Goal: Task Accomplishment & Management: Manage account settings

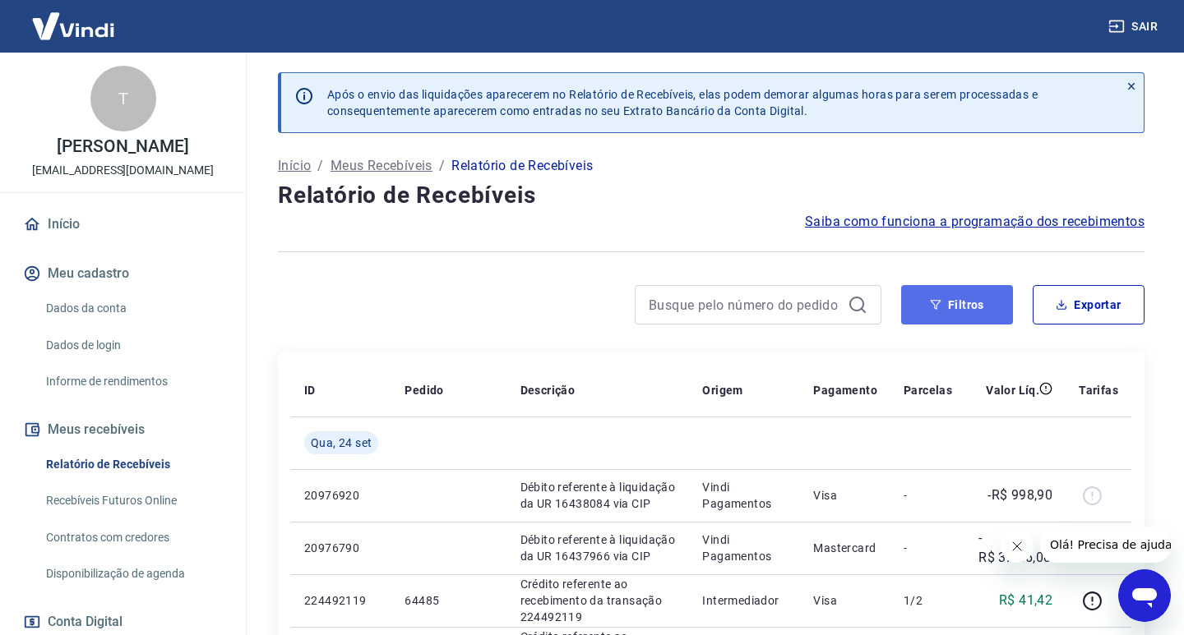
click at [956, 312] on button "Filtros" at bounding box center [957, 304] width 112 height 39
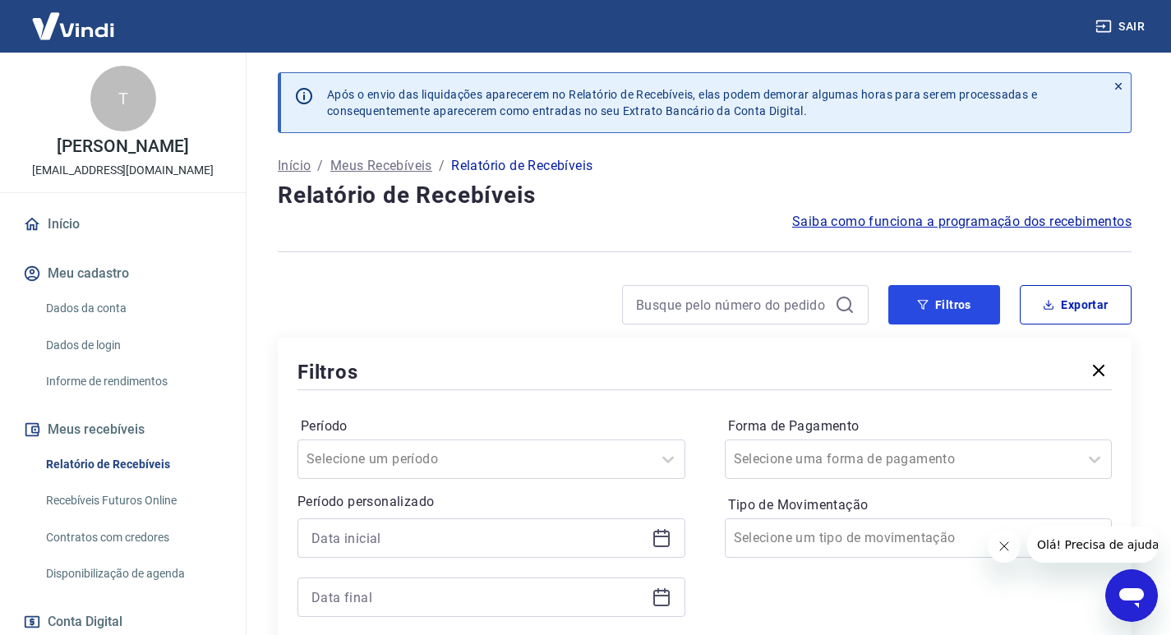
scroll to position [82, 0]
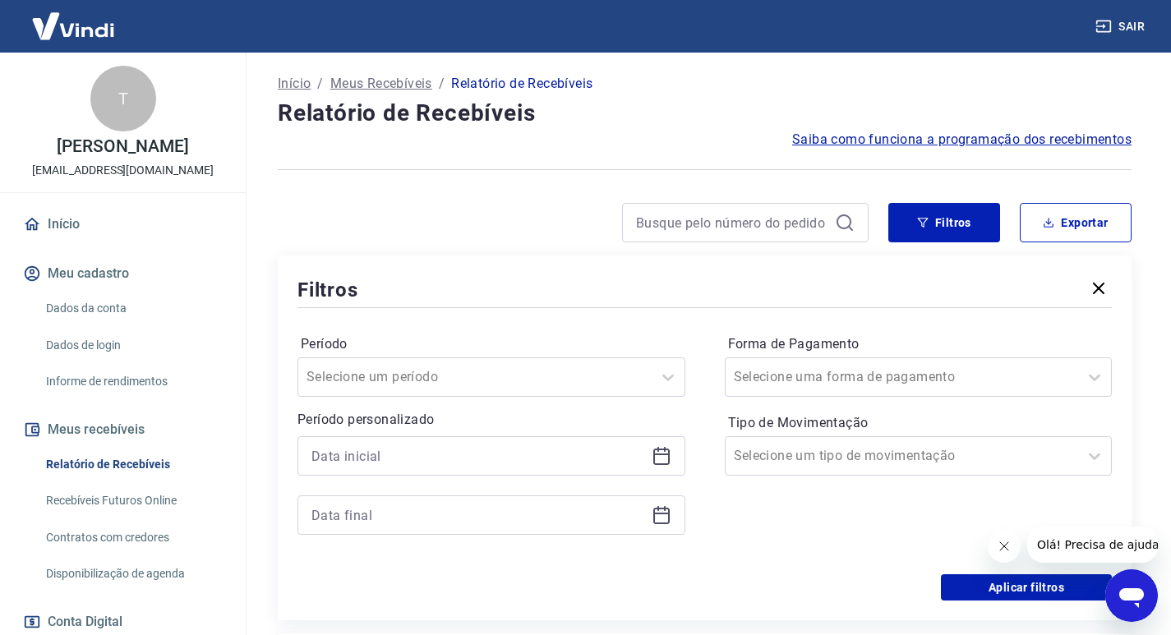
click at [657, 455] on icon at bounding box center [661, 455] width 16 height 2
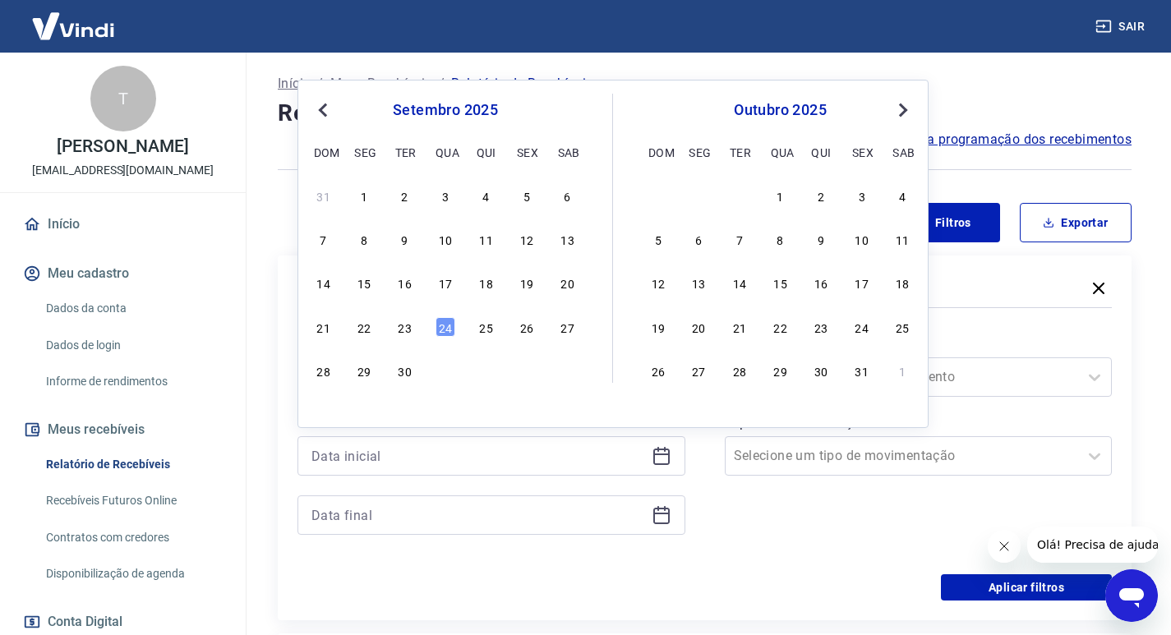
click at [404, 337] on div "23" at bounding box center [405, 327] width 20 height 20
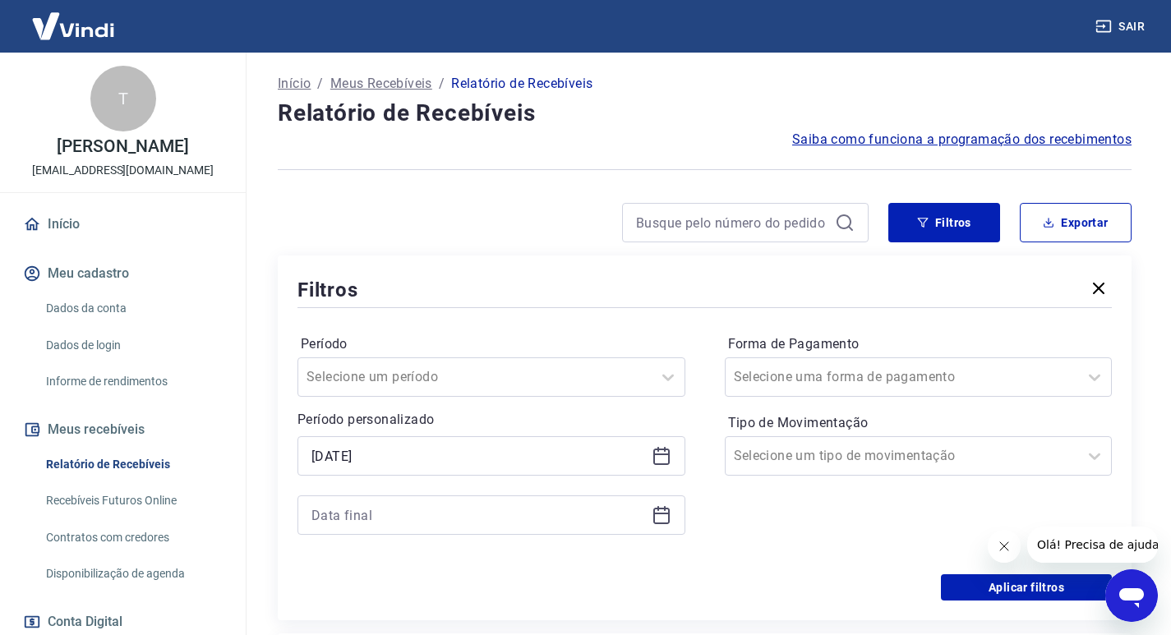
type input "[DATE]"
click at [669, 520] on icon at bounding box center [661, 516] width 16 height 16
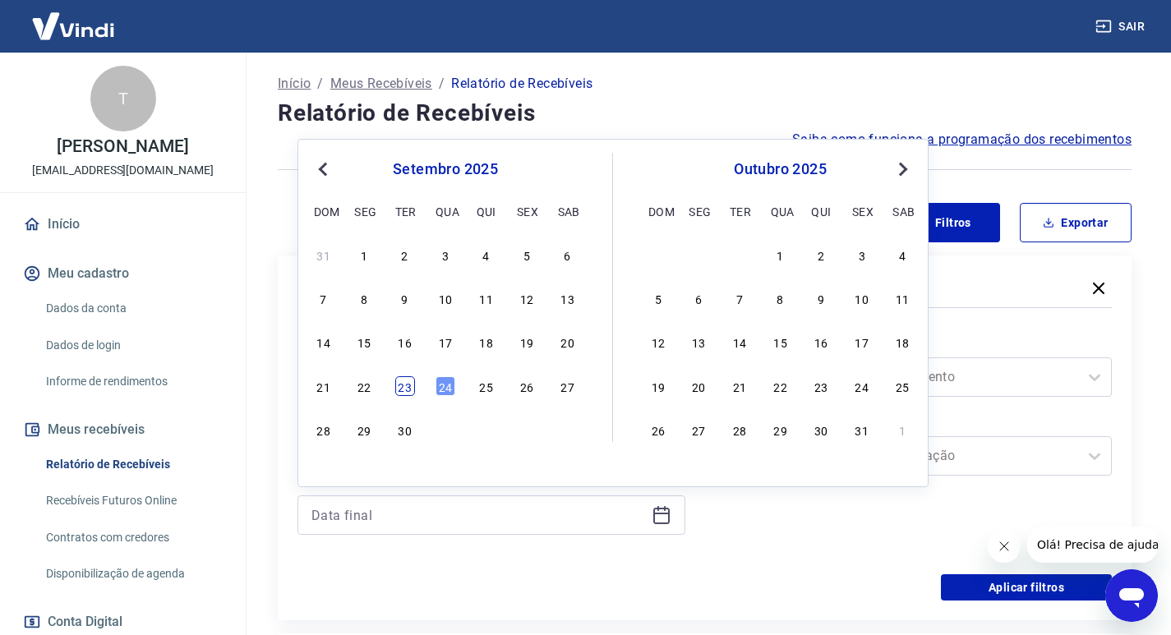
click at [399, 389] on div "23" at bounding box center [405, 386] width 20 height 20
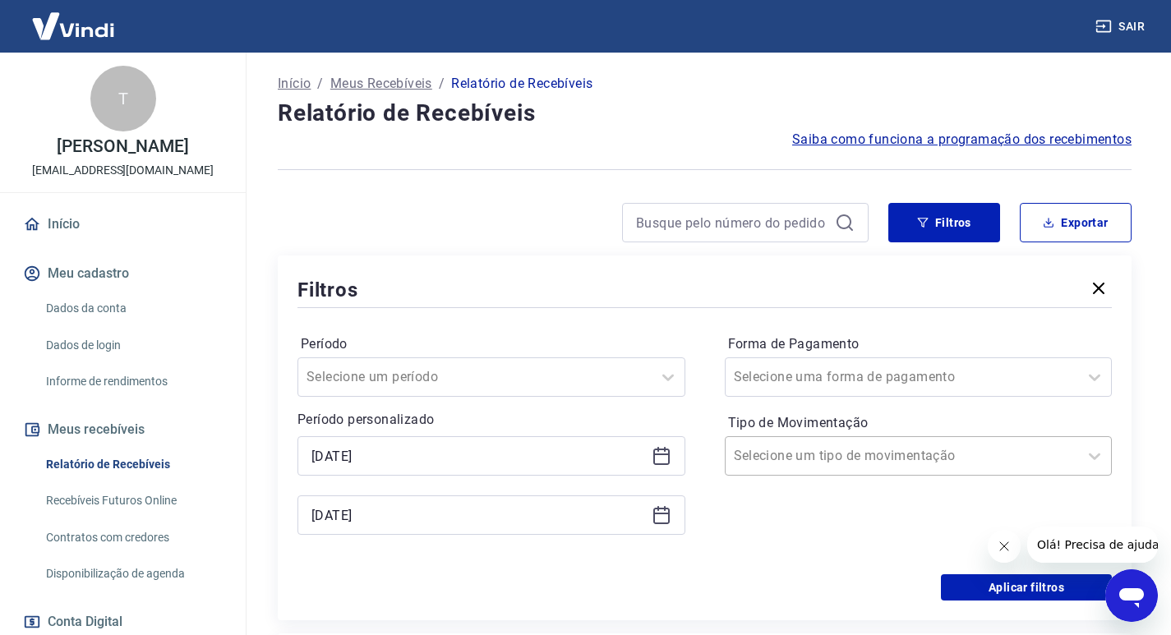
type input "[DATE]"
click at [1044, 460] on div at bounding box center [902, 456] width 337 height 23
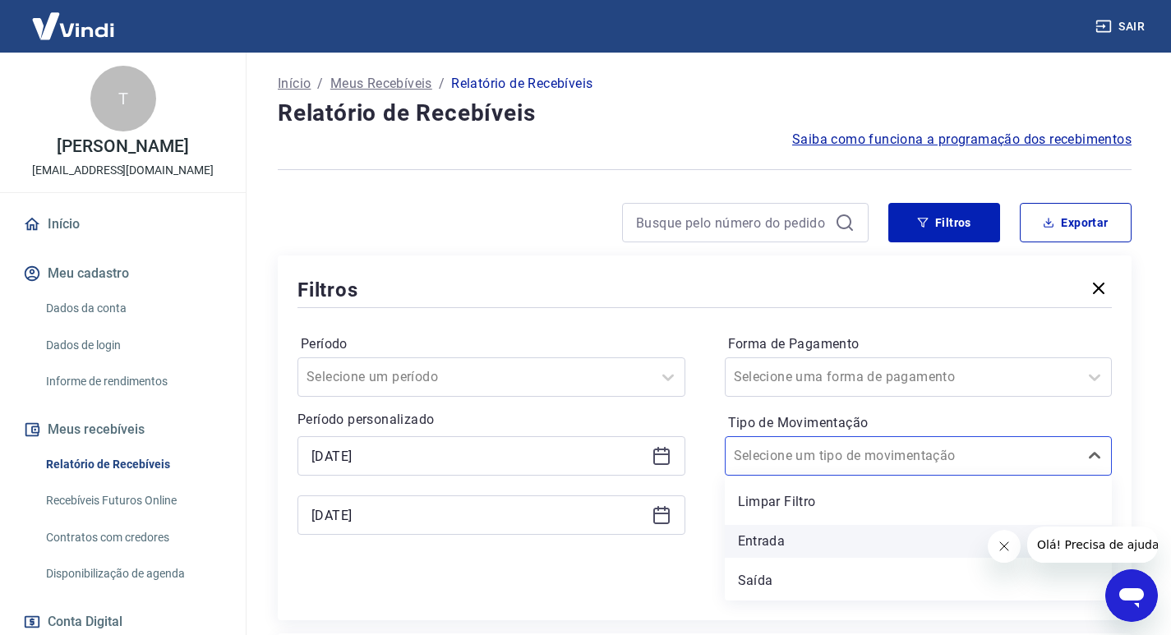
click at [787, 544] on div "Entrada" at bounding box center [919, 541] width 388 height 33
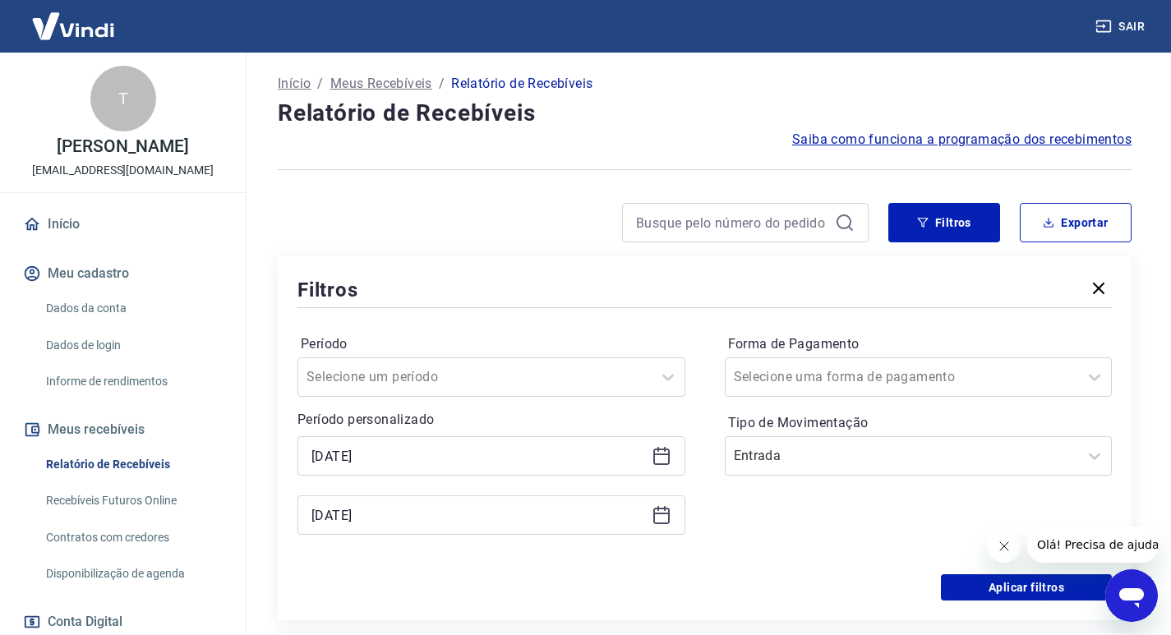
click at [995, 544] on button "Fechar mensagem da empresa" at bounding box center [1003, 546] width 33 height 33
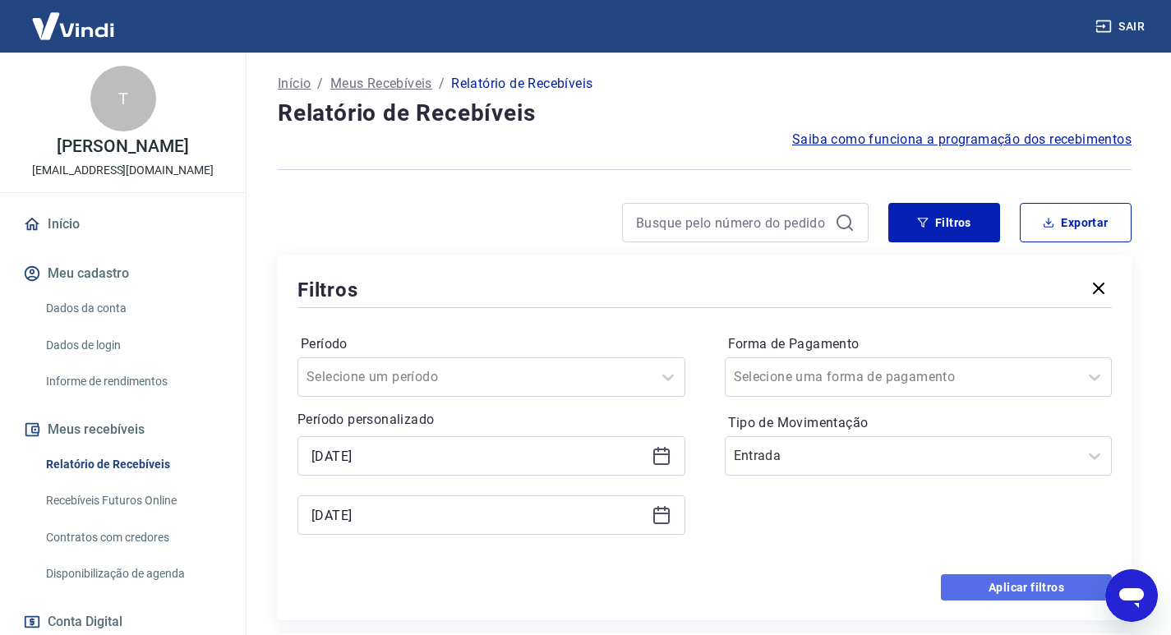
click at [977, 590] on button "Aplicar filtros" at bounding box center [1026, 588] width 171 height 26
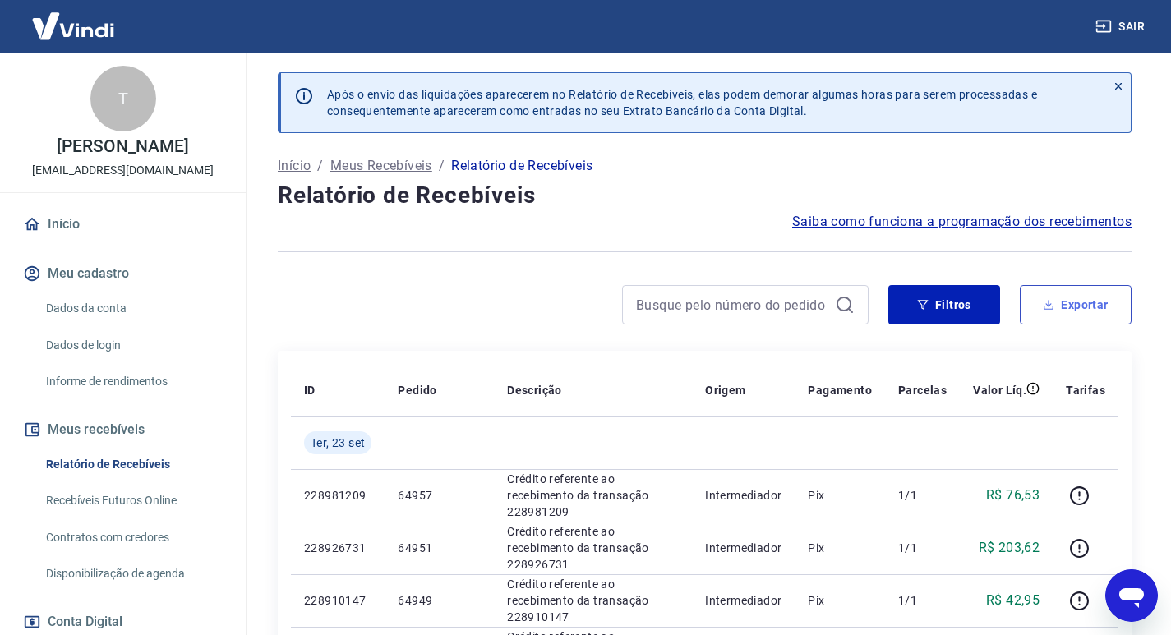
click at [1092, 321] on div "Filtros Exportar" at bounding box center [705, 311] width 854 height 53
click at [1088, 310] on button "Exportar" at bounding box center [1076, 304] width 112 height 39
type input "[DATE]"
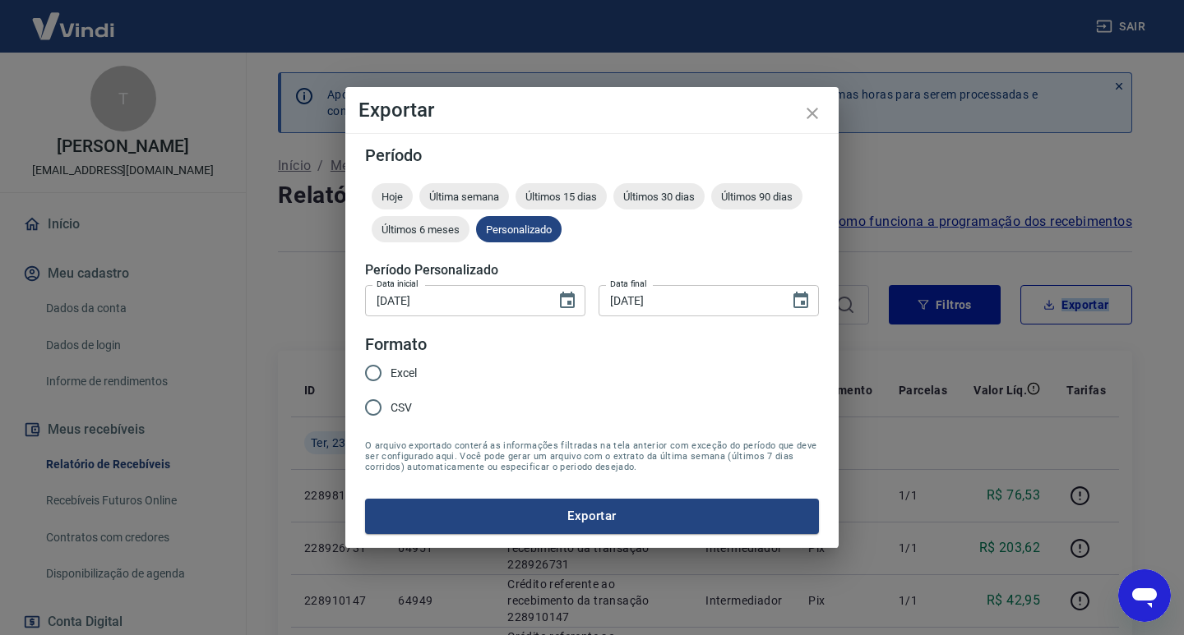
click at [385, 404] on input "CSV" at bounding box center [373, 407] width 35 height 35
radio input "true"
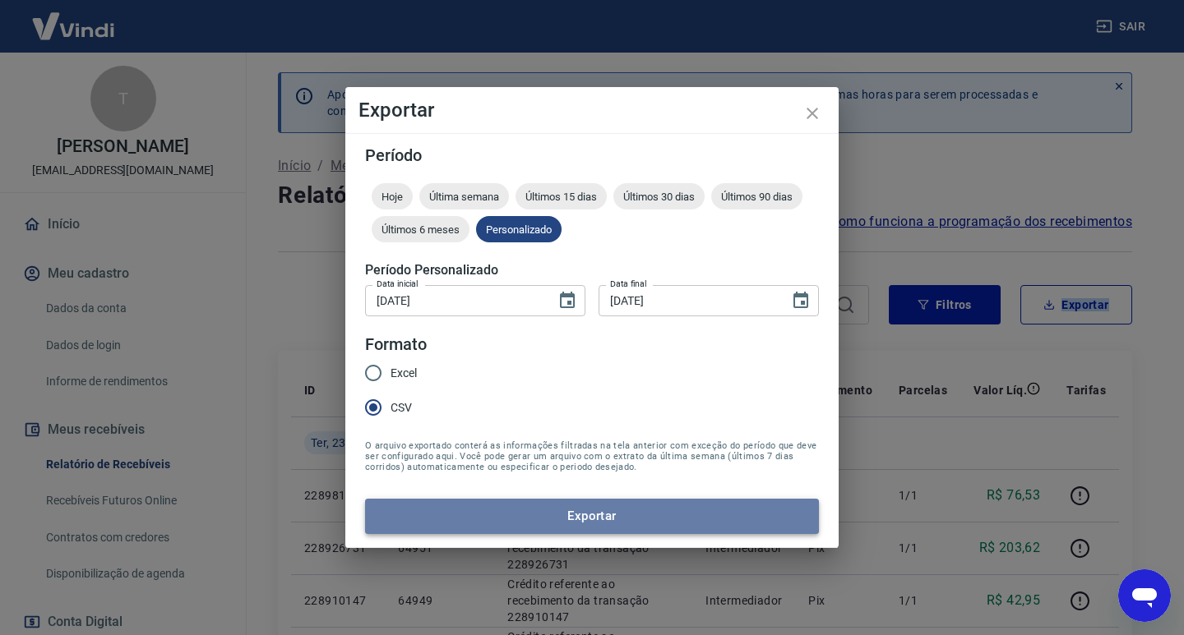
click at [614, 506] on button "Exportar" at bounding box center [592, 516] width 454 height 35
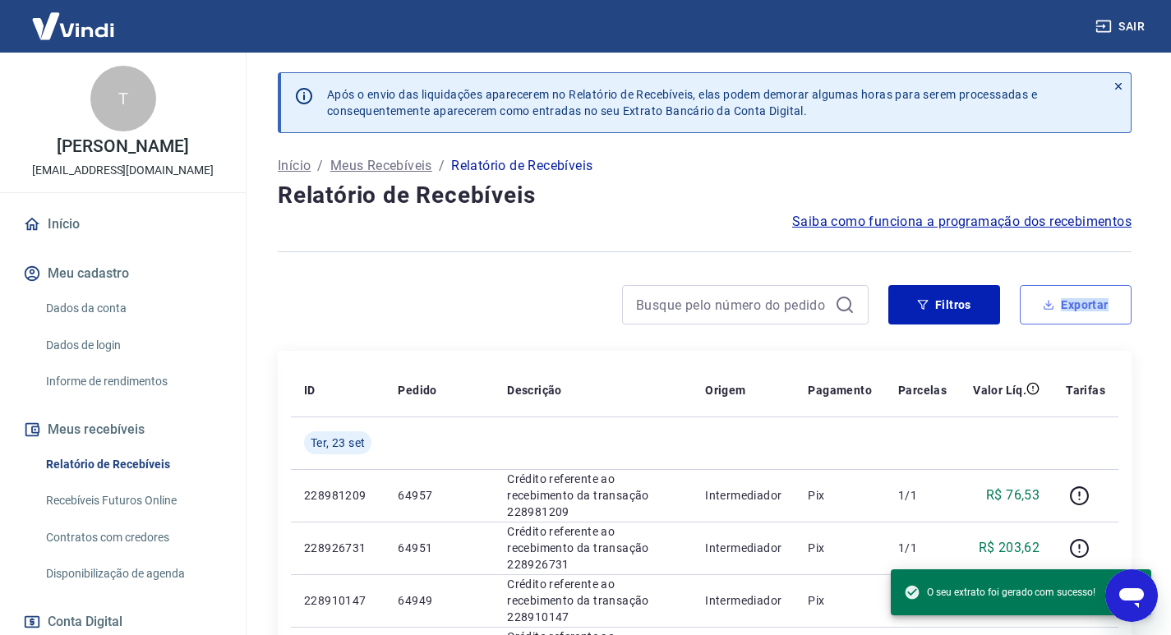
click at [1051, 298] on button "Exportar" at bounding box center [1076, 304] width 112 height 39
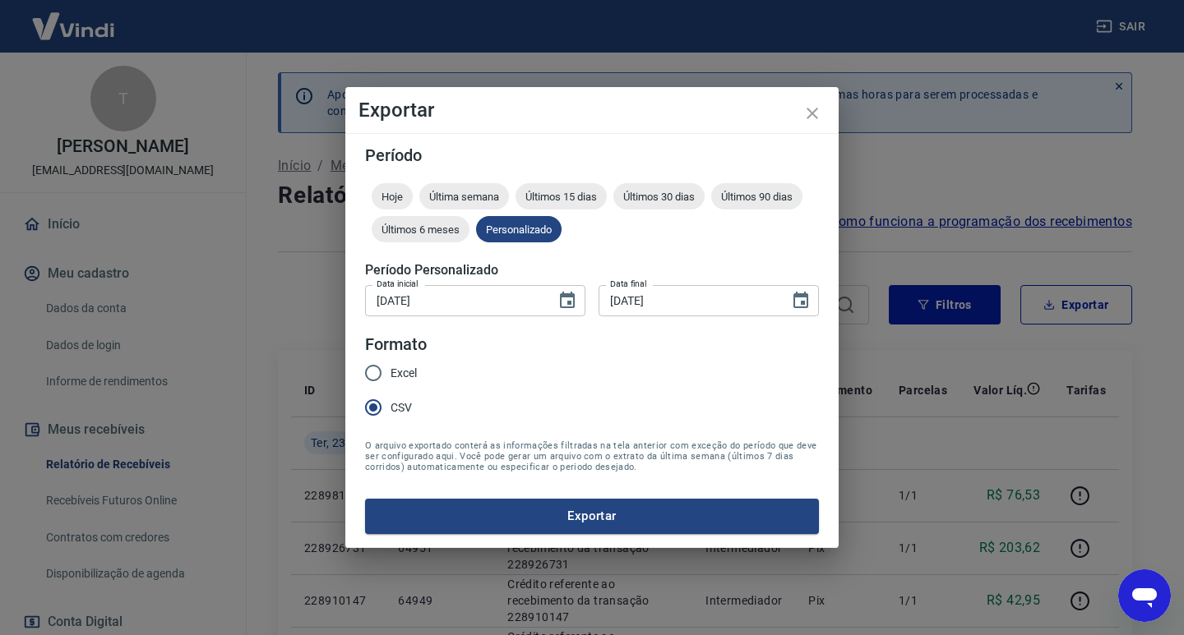
click at [432, 379] on form "Período Hoje Última semana Últimos 15 dias Últimos 30 dias Últimos 90 dias Últi…" at bounding box center [592, 340] width 454 height 386
click at [377, 380] on input "Excel" at bounding box center [373, 373] width 35 height 35
radio input "true"
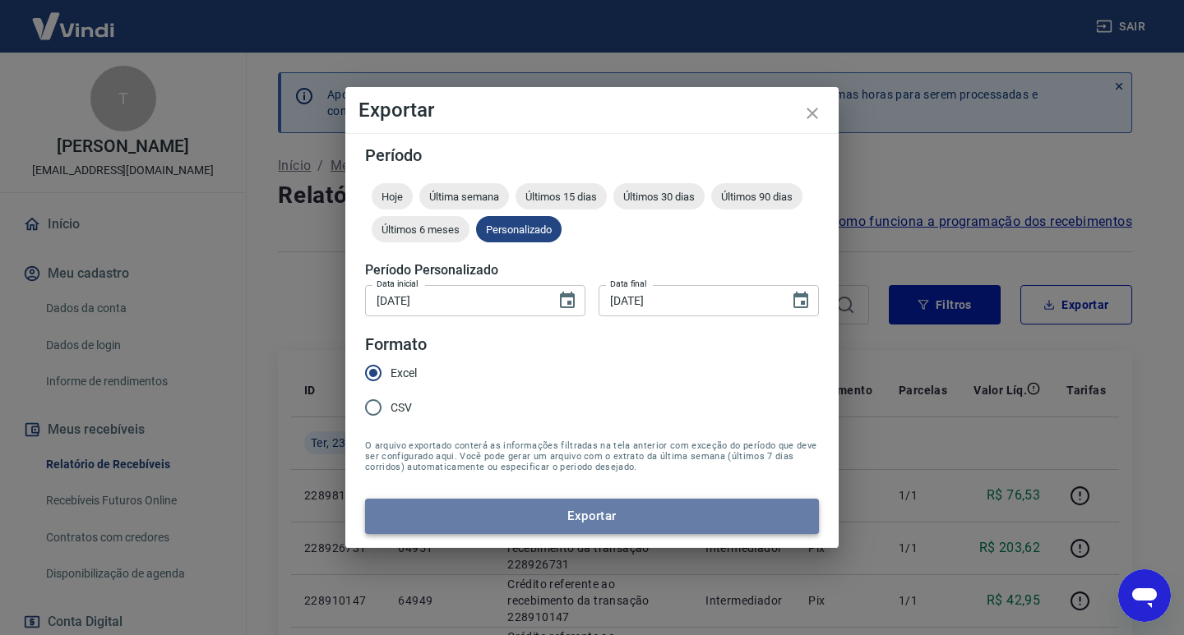
click at [539, 514] on button "Exportar" at bounding box center [592, 516] width 454 height 35
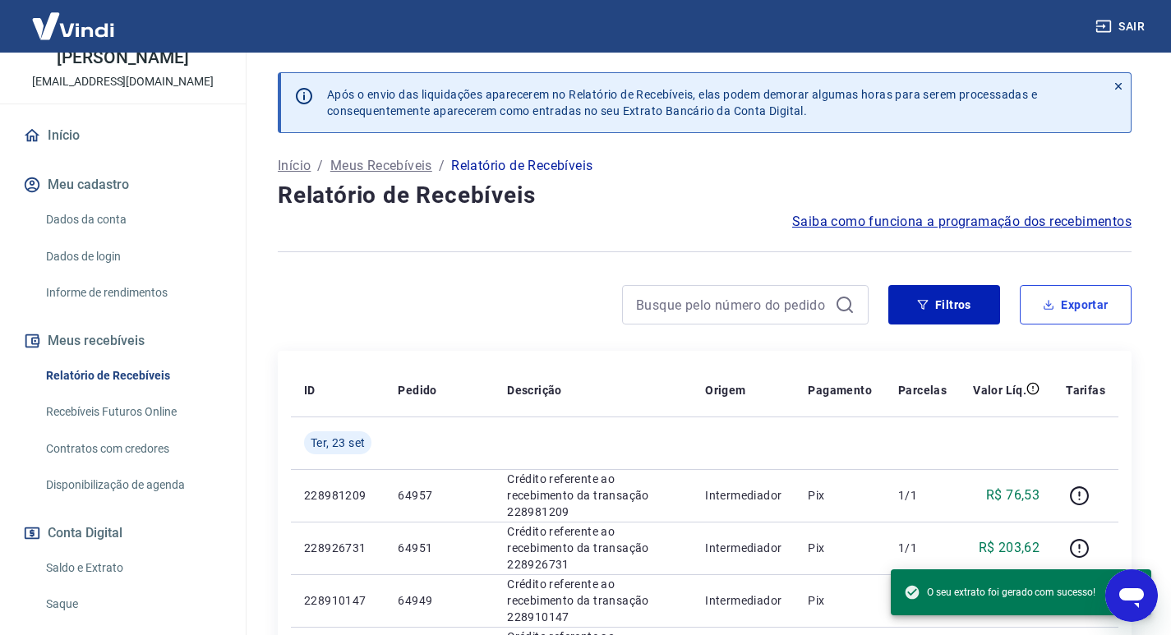
scroll to position [240, 0]
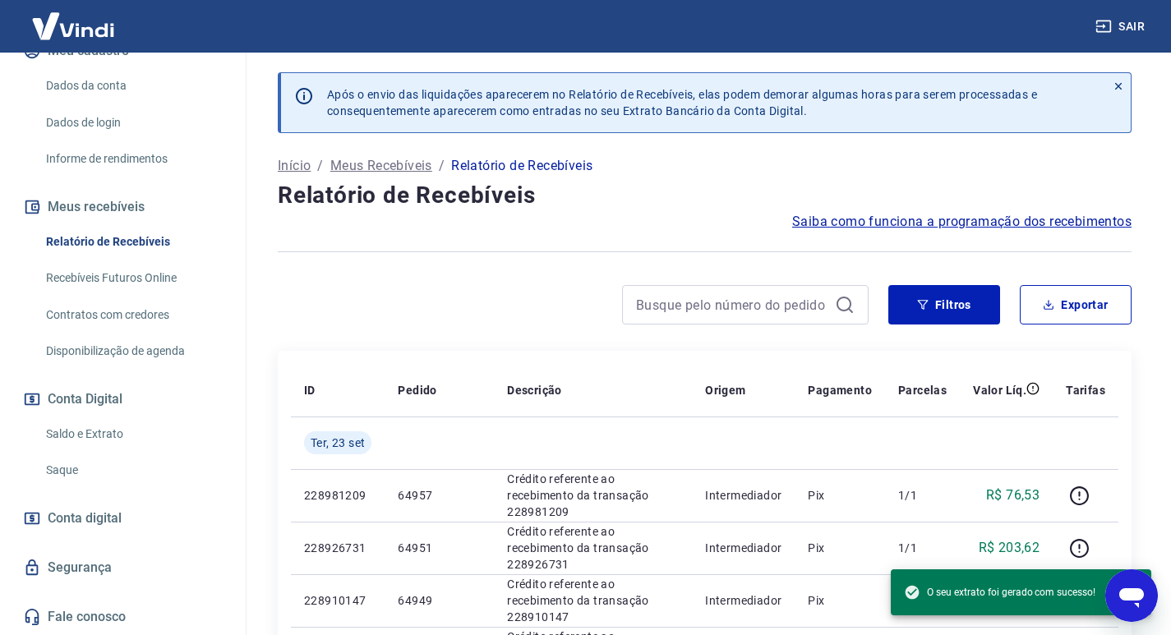
click at [88, 478] on link "Saque" at bounding box center [132, 471] width 187 height 34
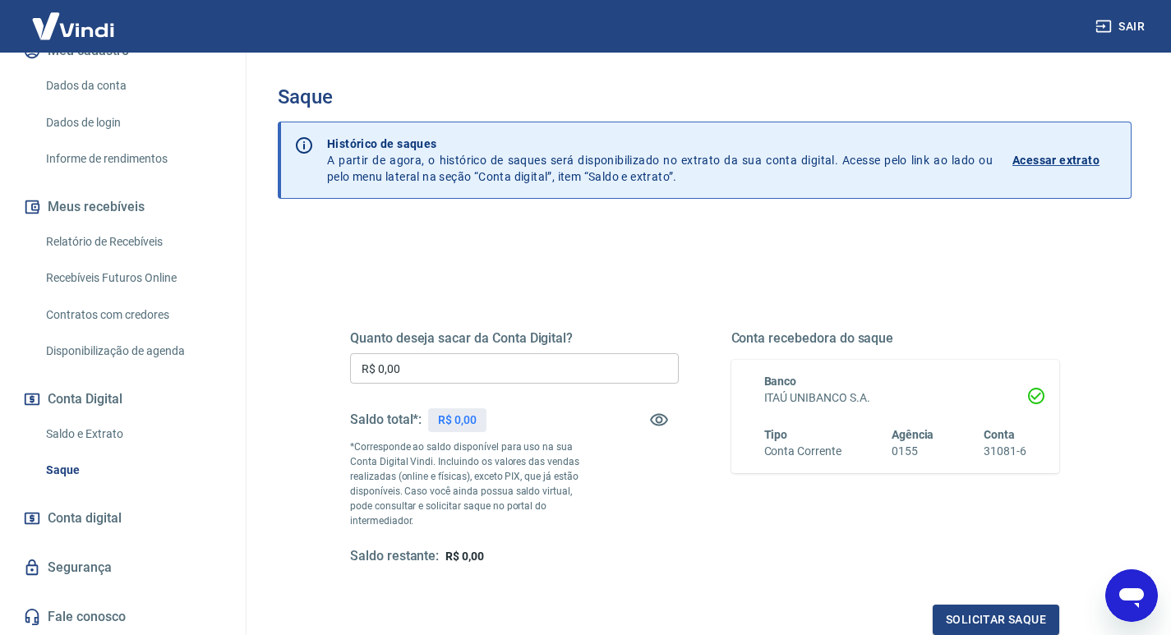
click at [487, 383] on input "R$ 0,00" at bounding box center [514, 368] width 329 height 30
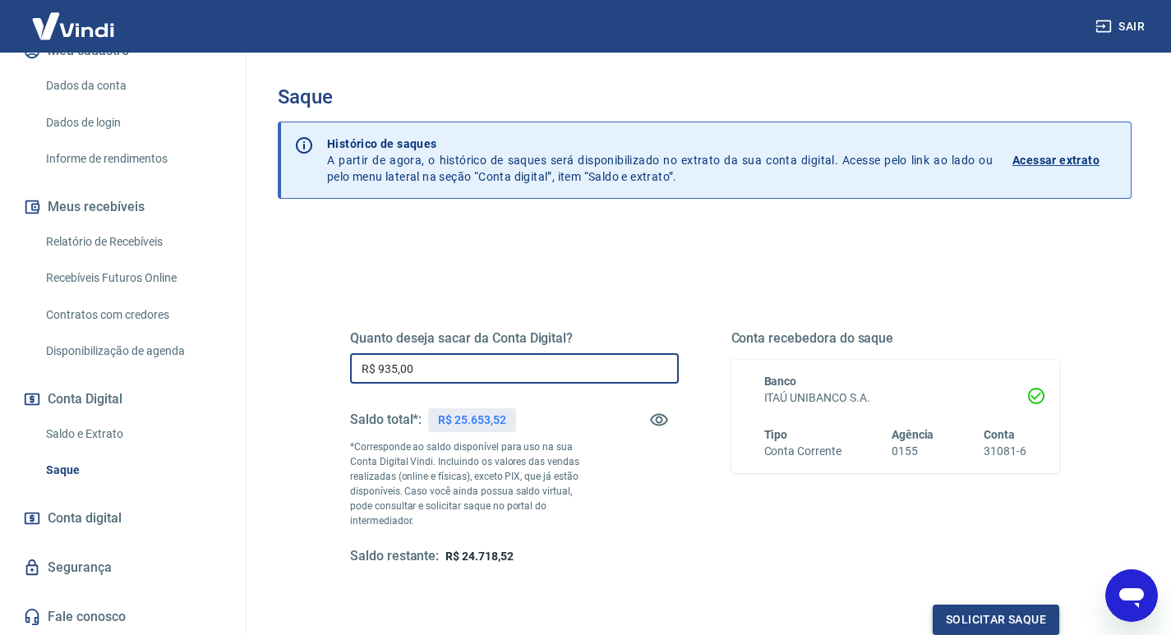
type input "R$ 935,00"
click at [964, 605] on button "Solicitar saque" at bounding box center [996, 620] width 127 height 30
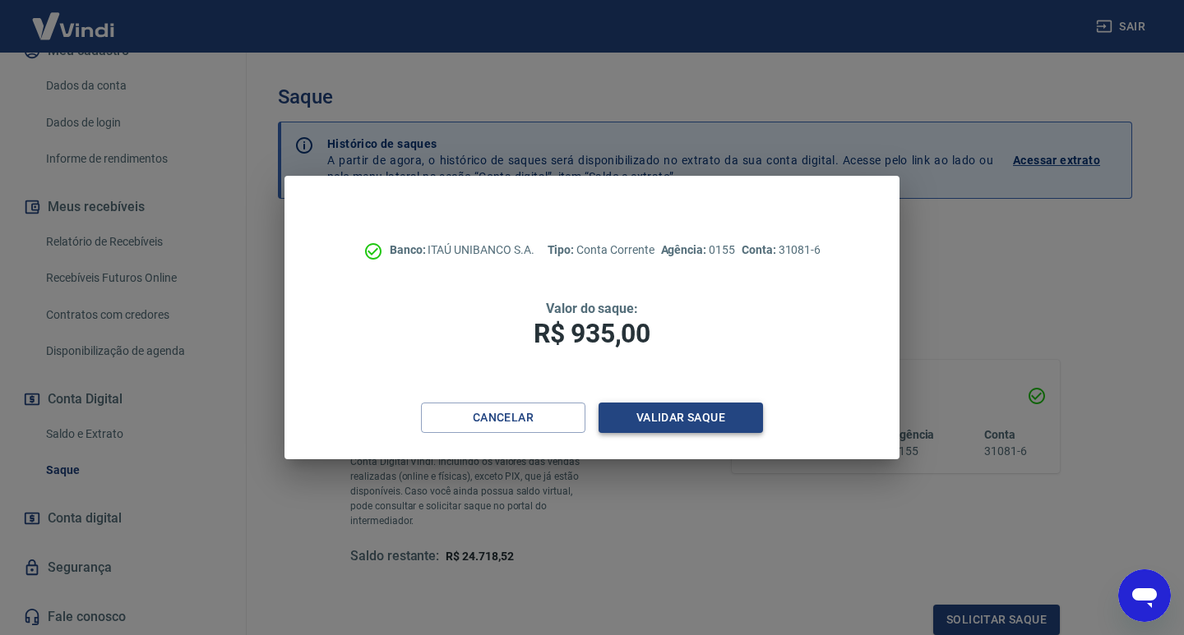
click at [753, 413] on button "Validar saque" at bounding box center [680, 418] width 164 height 30
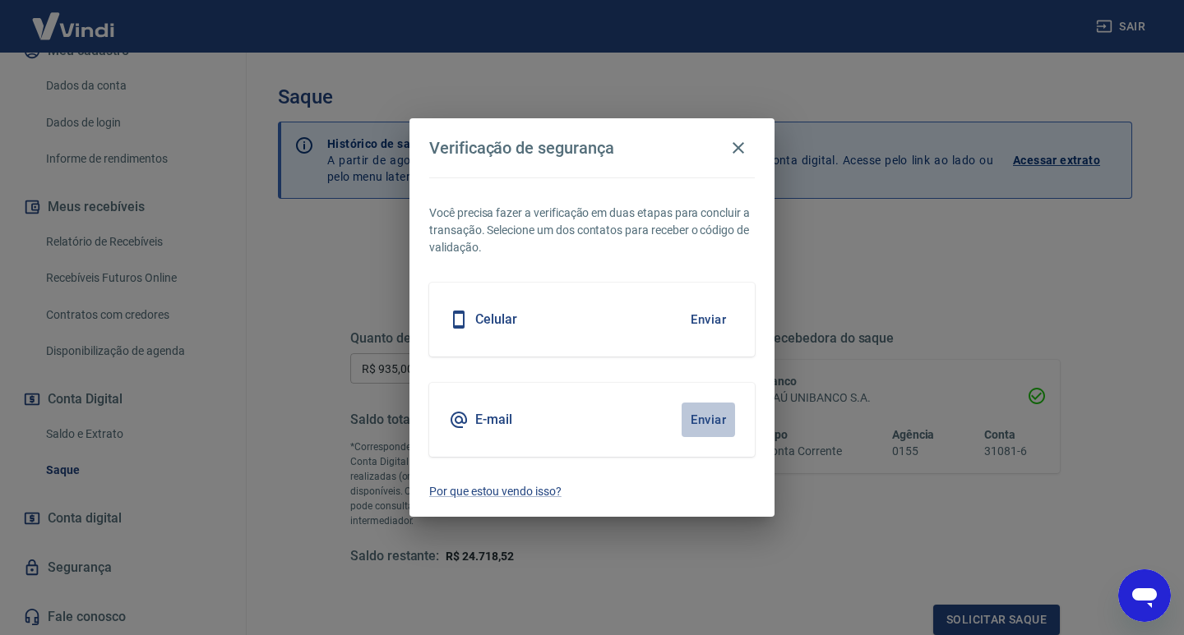
click at [718, 423] on button "Enviar" at bounding box center [707, 420] width 53 height 35
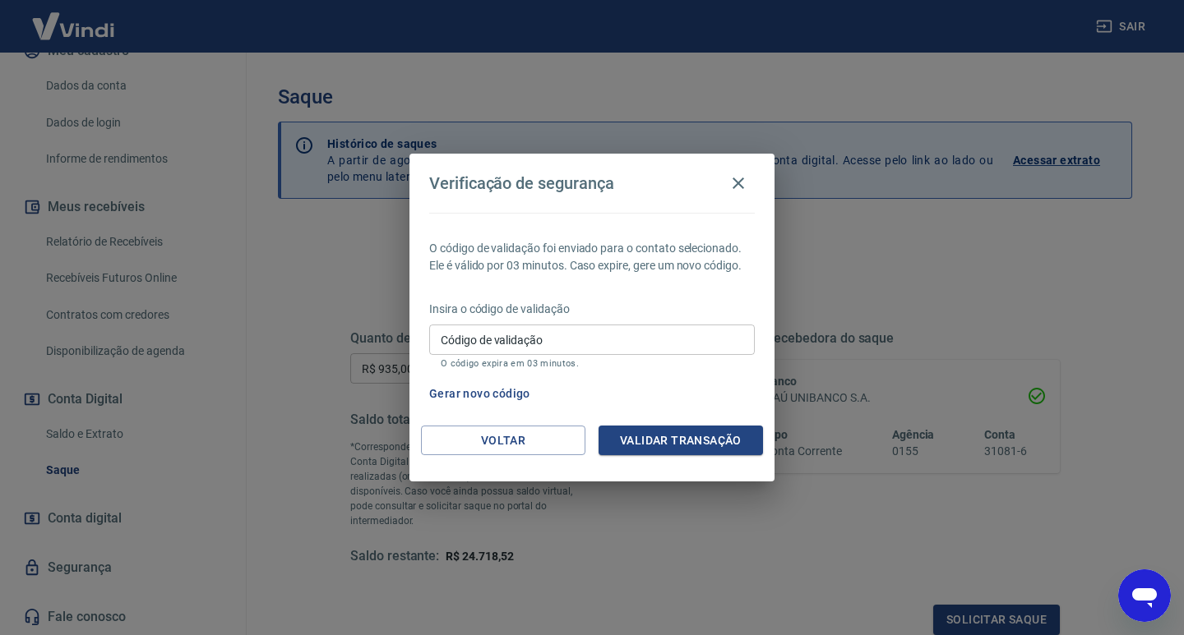
click at [655, 348] on input "Código de validação" at bounding box center [591, 340] width 325 height 30
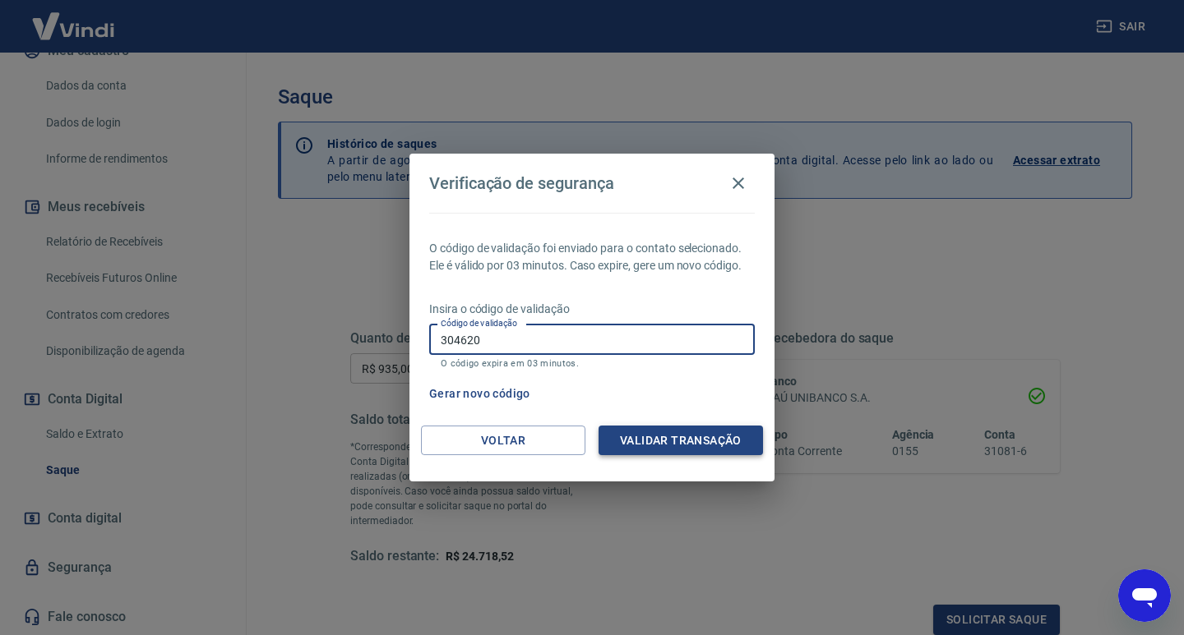
type input "304620"
click at [696, 452] on button "Validar transação" at bounding box center [680, 441] width 164 height 30
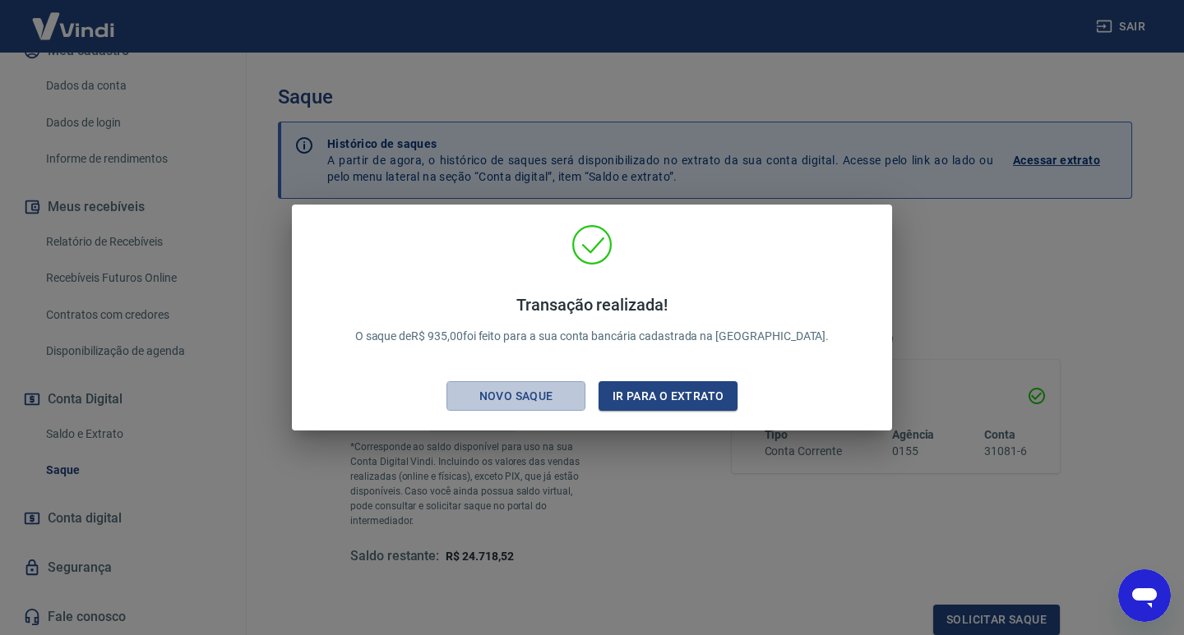
click at [498, 400] on div "Novo saque" at bounding box center [515, 396] width 113 height 21
